Goal: Manage account settings

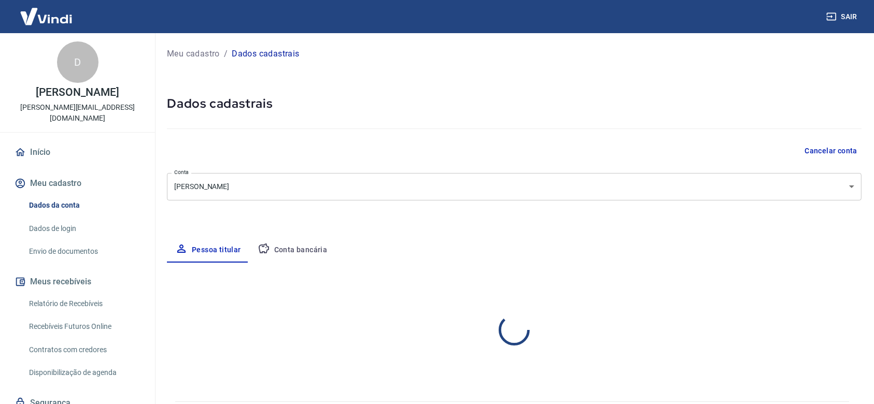
select select "SP"
select select "business"
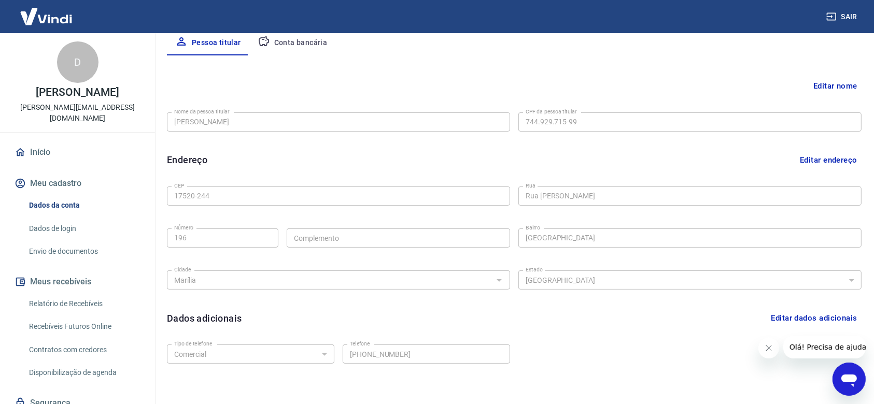
scroll to position [259, 0]
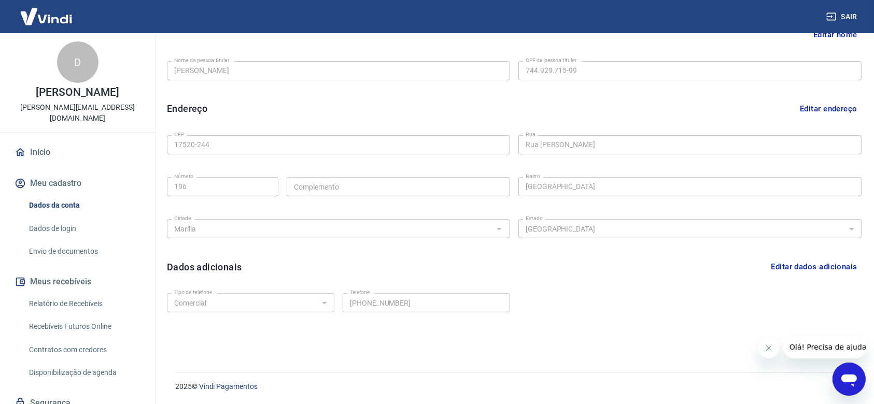
click at [47, 205] on div "Dados da conta Dados de login Envio de documentos" at bounding box center [77, 228] width 130 height 67
click at [46, 218] on link "Dados de login" at bounding box center [84, 228] width 118 height 21
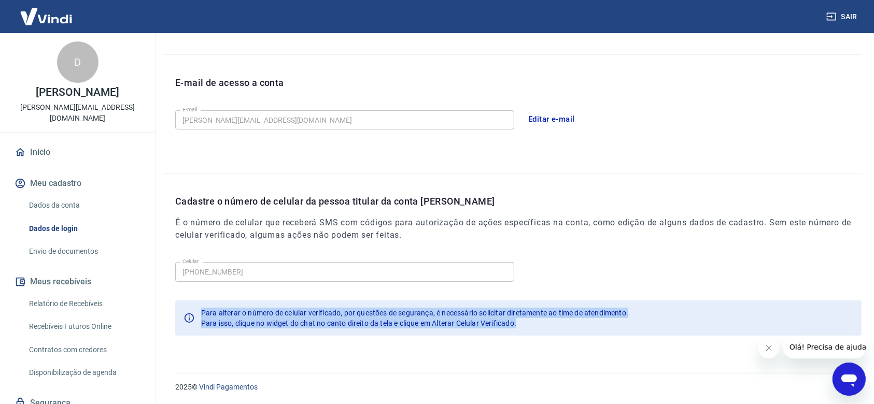
drag, startPoint x: 195, startPoint y: 312, endPoint x: 563, endPoint y: 323, distance: 367.8
click at [563, 323] on div "Para alterar o número de celular verificado, por questões de segurança, é neces…" at bounding box center [518, 318] width 687 height 35
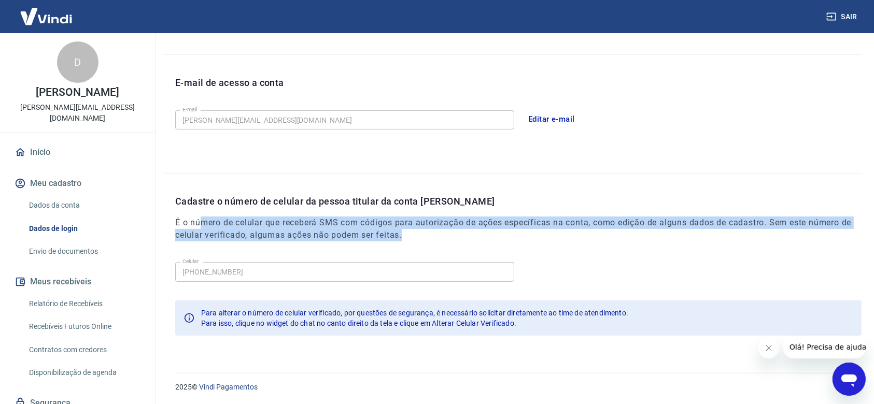
drag, startPoint x: 204, startPoint y: 219, endPoint x: 423, endPoint y: 233, distance: 218.8
click at [423, 233] on h6 "É o número de celular que receberá SMS com códigos para autorização de ações es…" at bounding box center [518, 229] width 687 height 25
drag, startPoint x: 176, startPoint y: 226, endPoint x: 456, endPoint y: 236, distance: 280.2
click at [456, 236] on h6 "É o número de celular que receberá SMS com códigos para autorização de ações es…" at bounding box center [518, 229] width 687 height 25
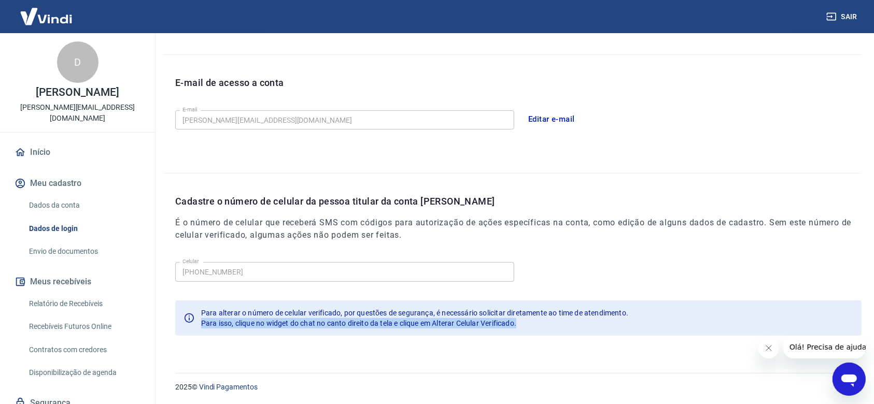
drag, startPoint x: 200, startPoint y: 322, endPoint x: 564, endPoint y: 328, distance: 364.1
click at [564, 328] on div "Para alterar o número de celular verificado, por questões de segurança, é neces…" at bounding box center [518, 318] width 687 height 35
click at [564, 328] on div "Para isso, clique no widget do chat no canto direito da tela e clique em Altera…" at bounding box center [414, 323] width 427 height 10
drag, startPoint x: 267, startPoint y: 326, endPoint x: 415, endPoint y: 326, distance: 147.8
click at [415, 326] on span "Para isso, clique no widget do chat no canto direito da tela e clique em Altera…" at bounding box center [358, 323] width 315 height 8
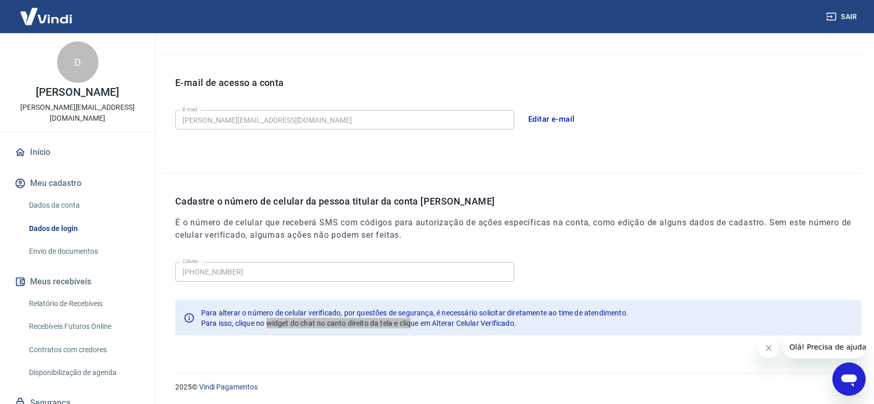
click at [848, 375] on icon "Abrir janela de mensagens" at bounding box center [849, 380] width 16 height 12
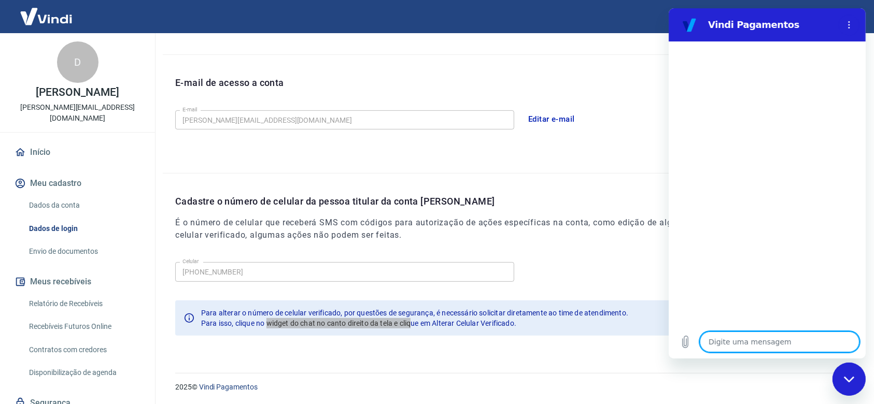
click at [749, 324] on div at bounding box center [766, 183] width 197 height 284
click at [747, 341] on textarea at bounding box center [780, 342] width 160 height 21
click at [560, 160] on div "E-mail de acesso a conta E-mail [PERSON_NAME][EMAIL_ADDRESS][DOMAIN_NAME] [PERS…" at bounding box center [512, 114] width 699 height 118
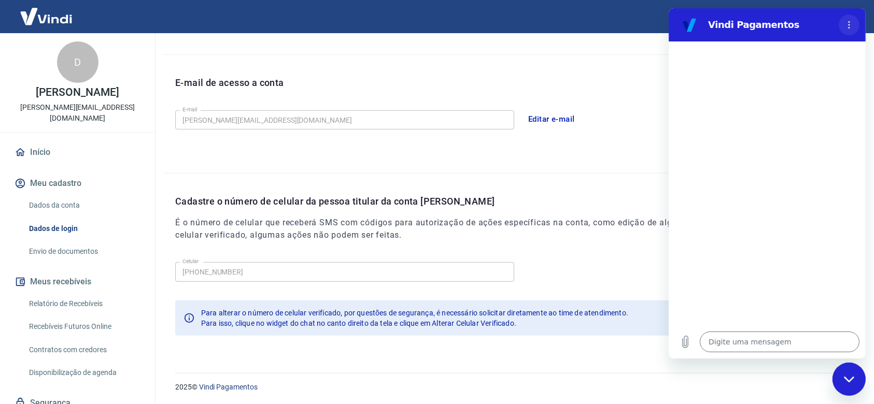
click at [848, 29] on button "Menu de opções" at bounding box center [848, 25] width 21 height 21
click at [550, 101] on div "E-mail de acesso a conta" at bounding box center [518, 91] width 687 height 31
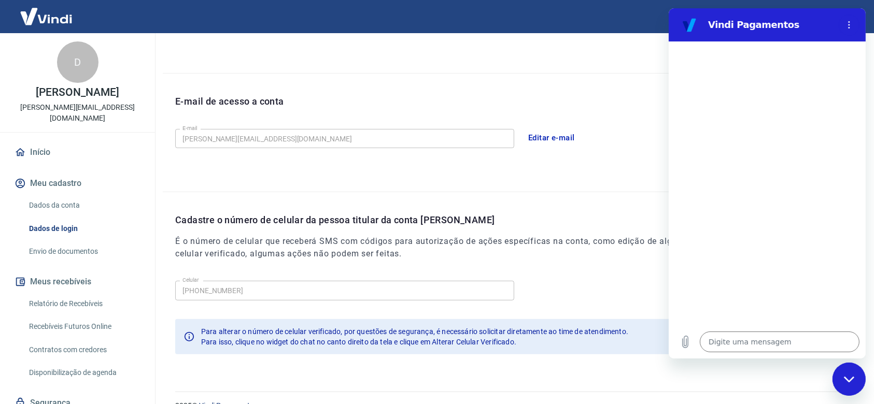
scroll to position [259, 0]
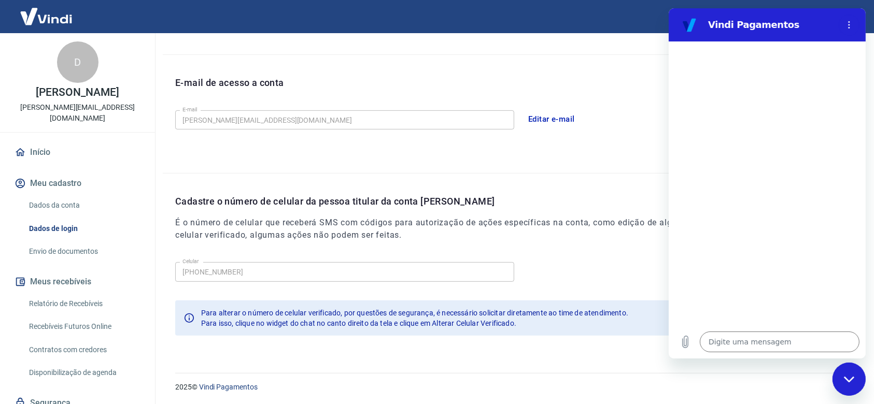
drag, startPoint x: 884, startPoint y: 197, endPoint x: 23, endPoint y: 285, distance: 865.3
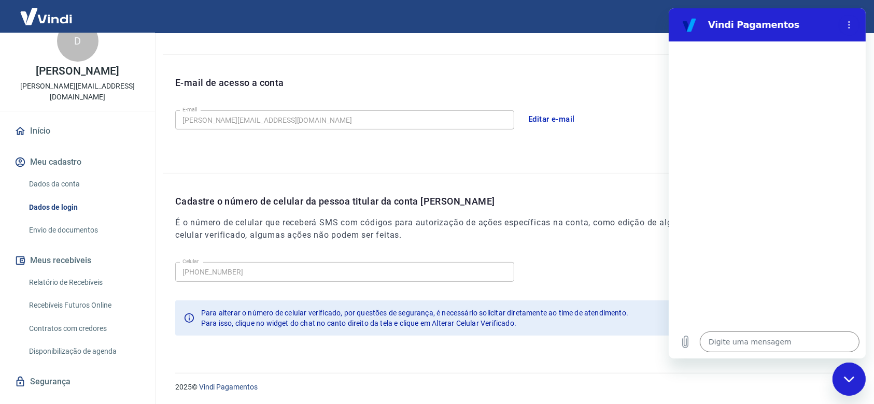
scroll to position [0, 0]
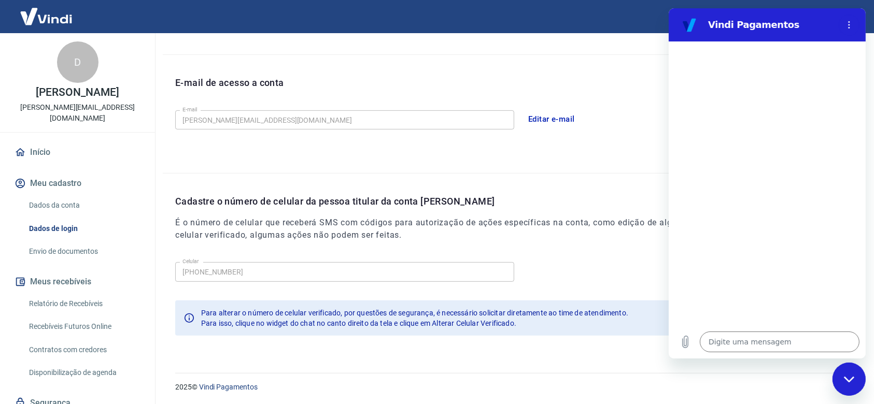
drag, startPoint x: 842, startPoint y: 373, endPoint x: 1542, endPoint y: 715, distance: 779.2
click at [842, 373] on div "Fechar janela de mensagens" at bounding box center [848, 379] width 31 height 31
type textarea "x"
